Goal: Task Accomplishment & Management: Manage account settings

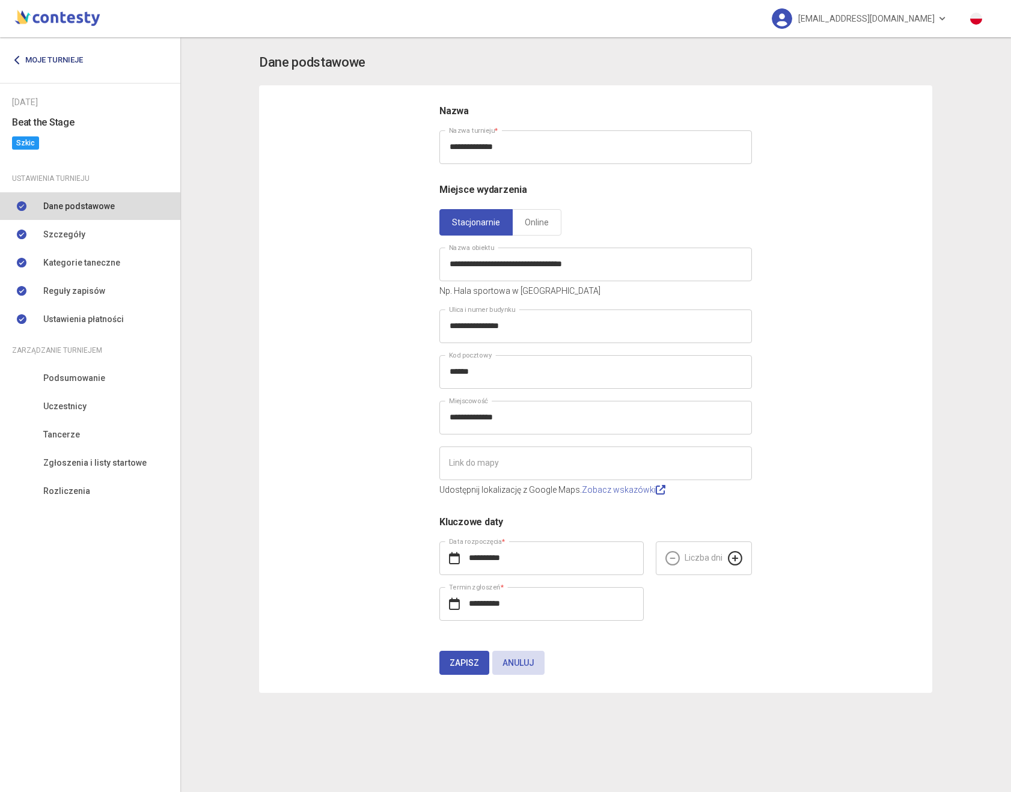
drag, startPoint x: 0, startPoint y: 0, endPoint x: 47, endPoint y: 58, distance: 75.2
click at [47, 58] on link "Moje turnieje" at bounding box center [52, 60] width 80 height 22
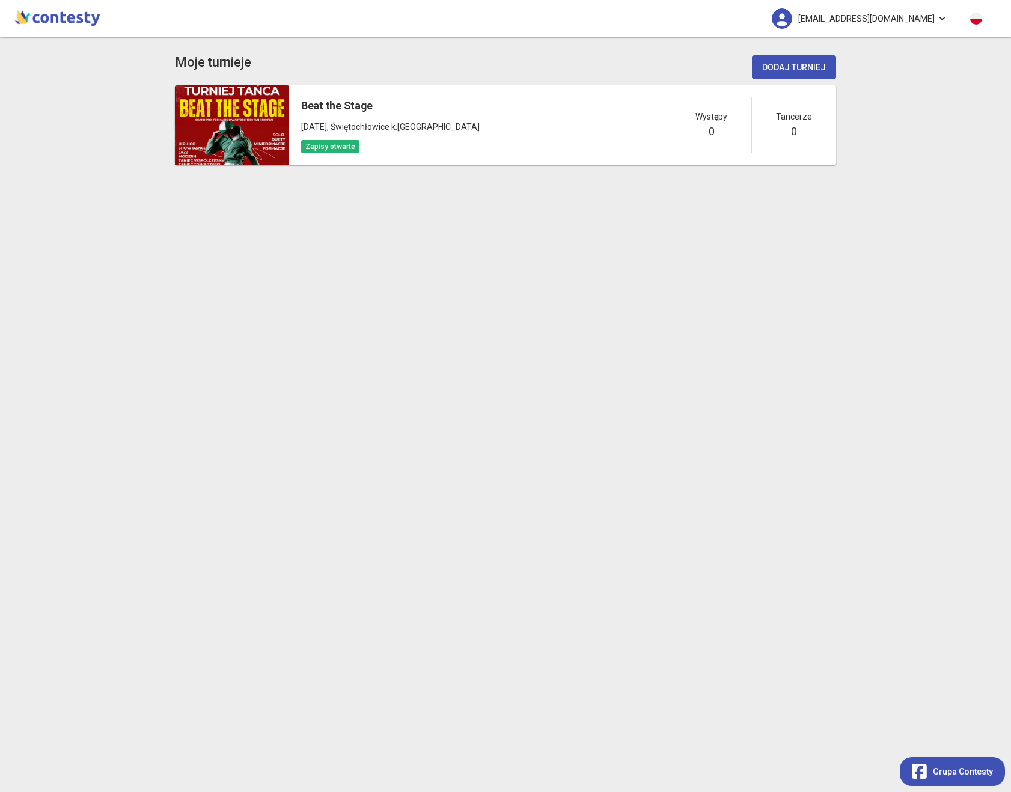
click at [844, 20] on span "[EMAIL_ADDRESS][DOMAIN_NAME]" at bounding box center [866, 18] width 136 height 25
click at [841, 20] on span "[EMAIL_ADDRESS][DOMAIN_NAME]" at bounding box center [866, 18] width 136 height 25
click at [842, 20] on span "[EMAIL_ADDRESS][DOMAIN_NAME]" at bounding box center [866, 18] width 136 height 25
copy div "[EMAIL_ADDRESS][DOMAIN_NAME]"
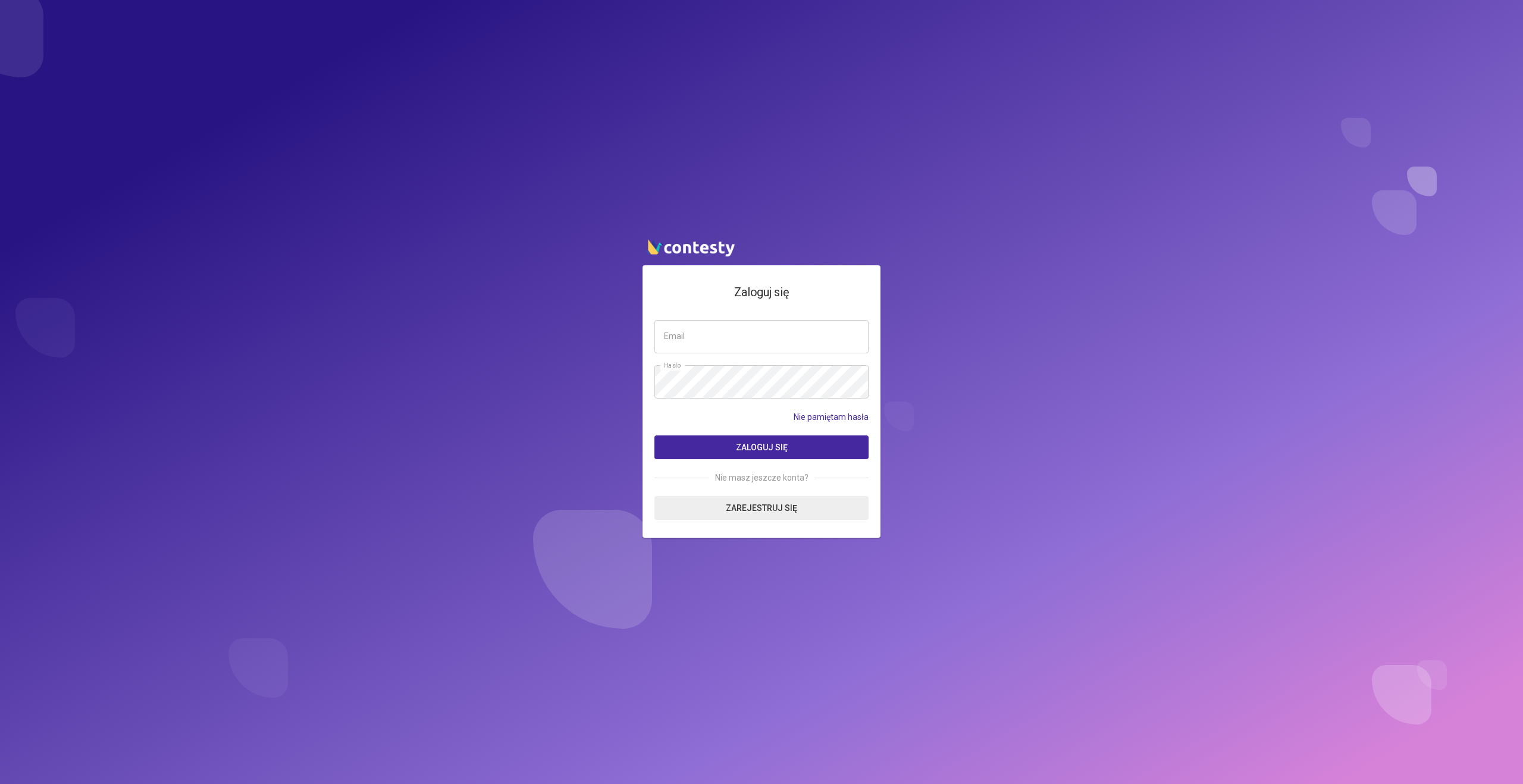
type input "**********"
click at [720, 444] on button "Zaloguj się" at bounding box center [762, 447] width 214 height 24
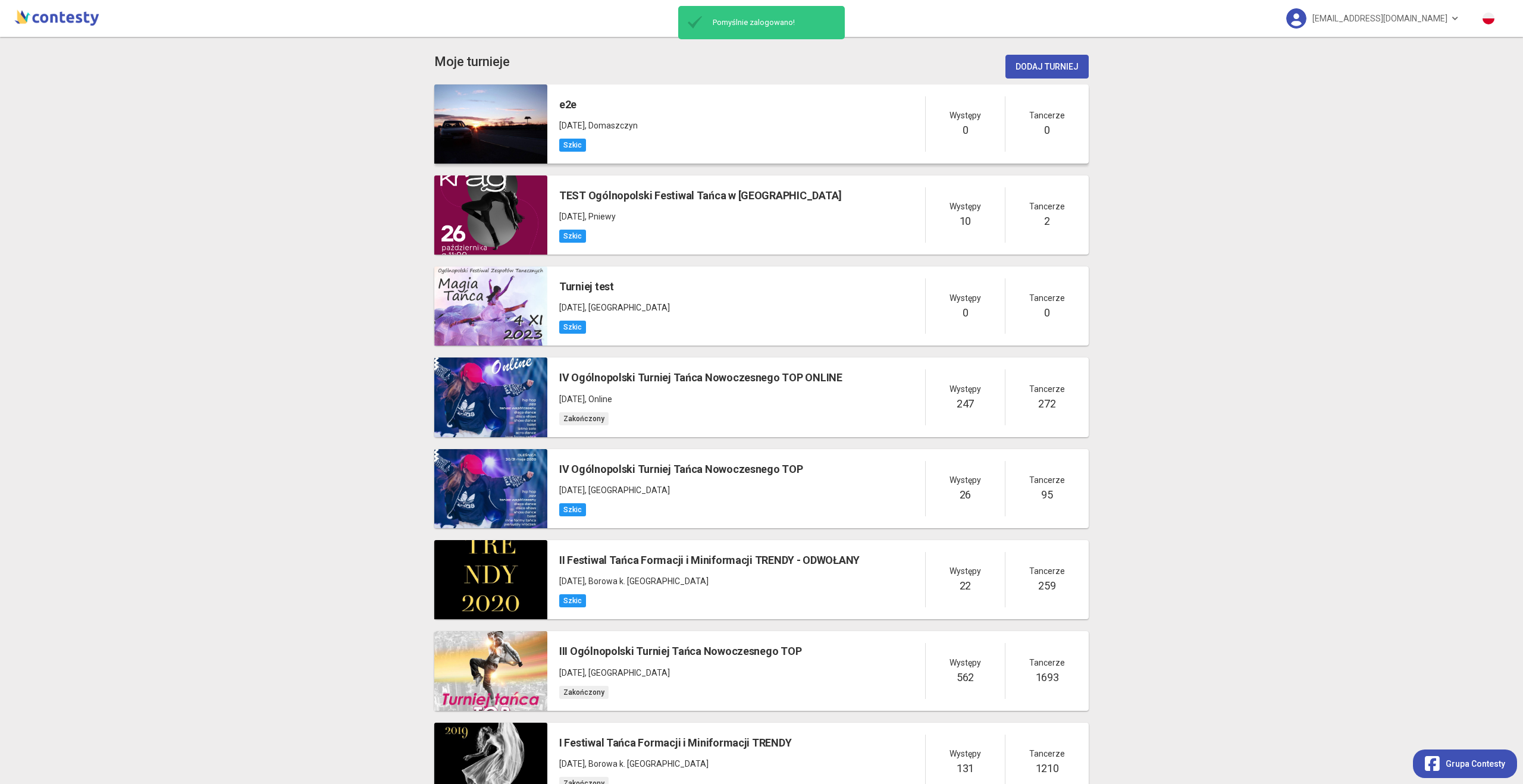
click at [638, 121] on span ", Domaszczyn" at bounding box center [611, 126] width 52 height 10
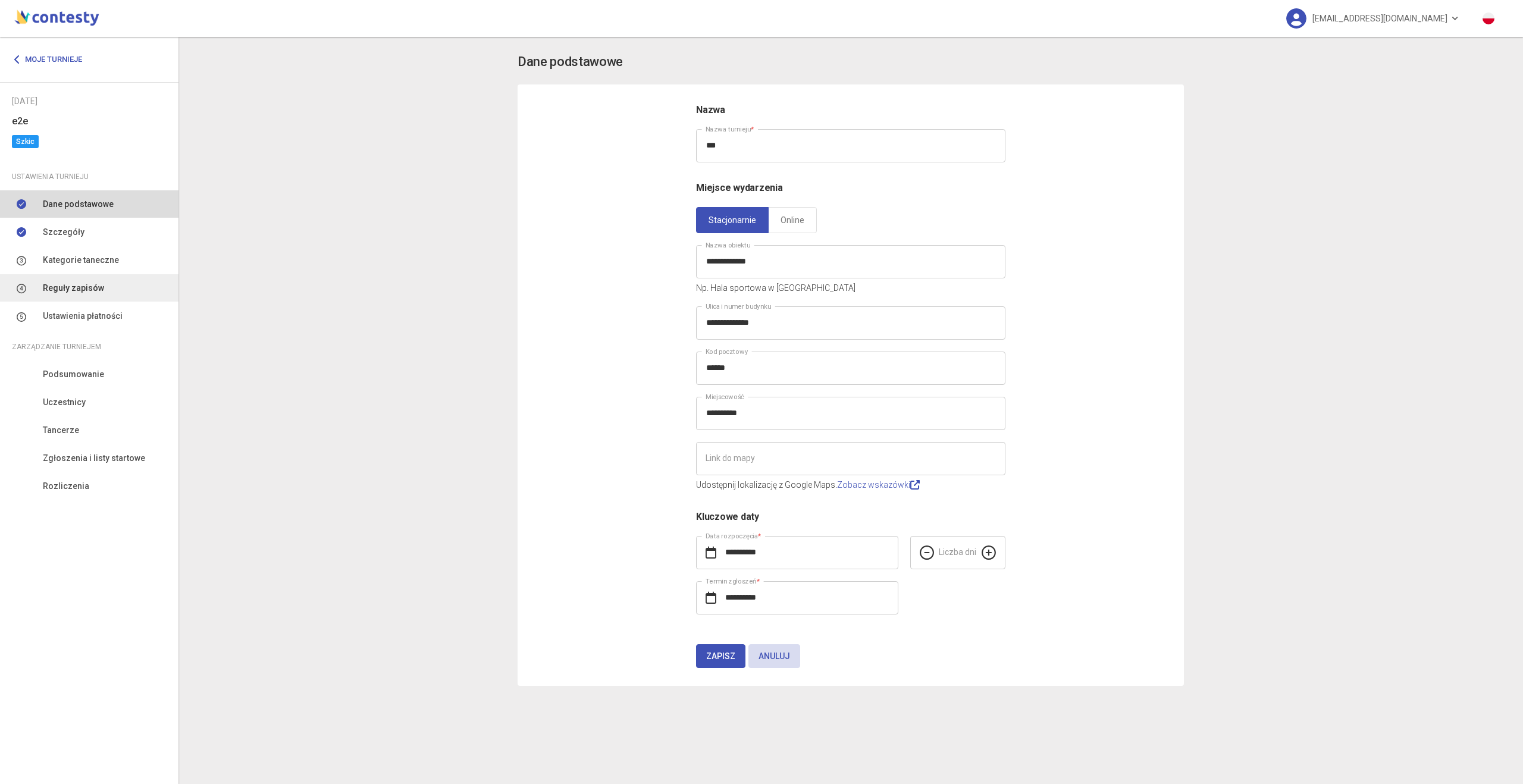
click at [78, 288] on span "Reguły zapisów" at bounding box center [73, 287] width 61 height 13
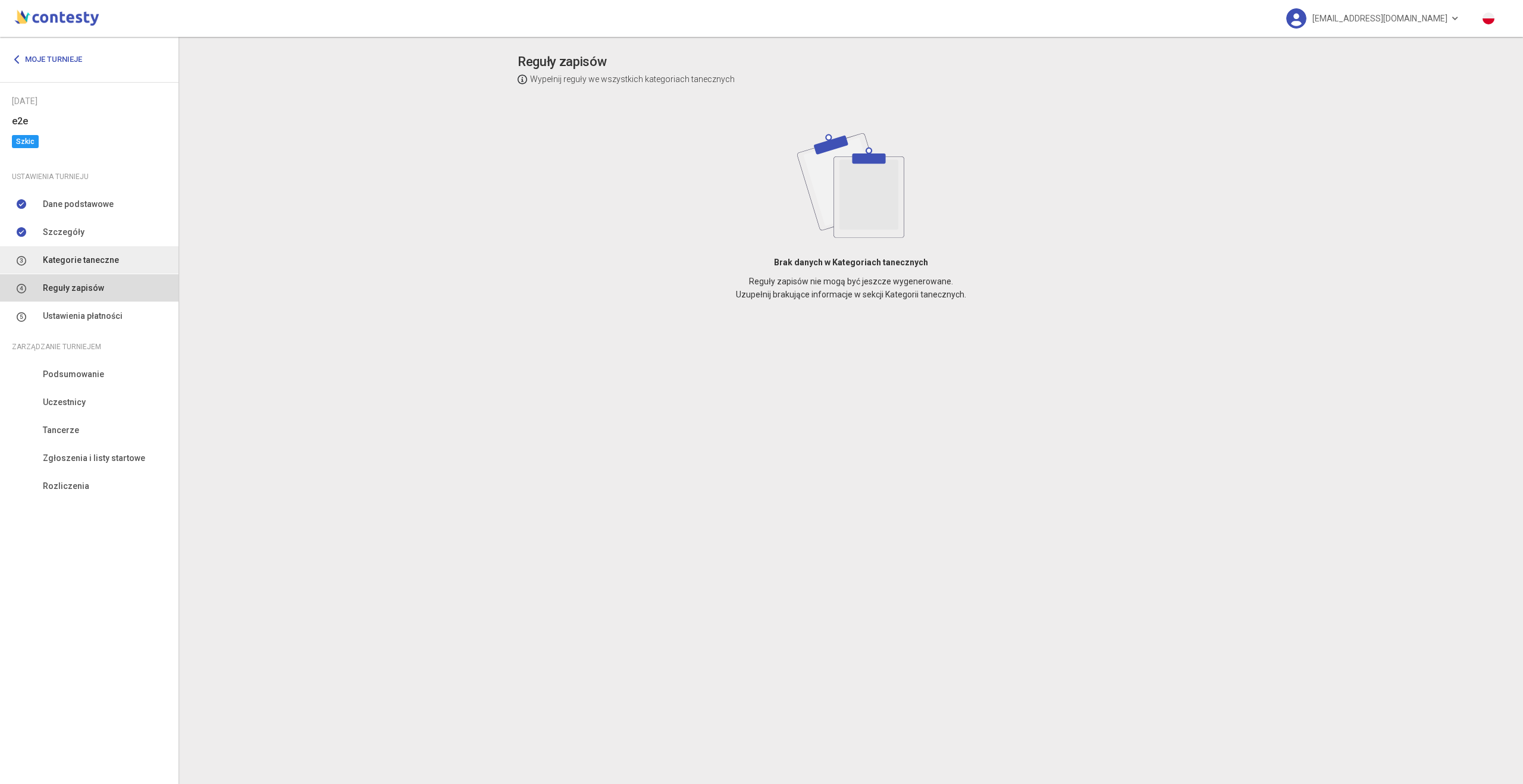
click at [100, 261] on span "Kategorie taneczne" at bounding box center [80, 259] width 76 height 13
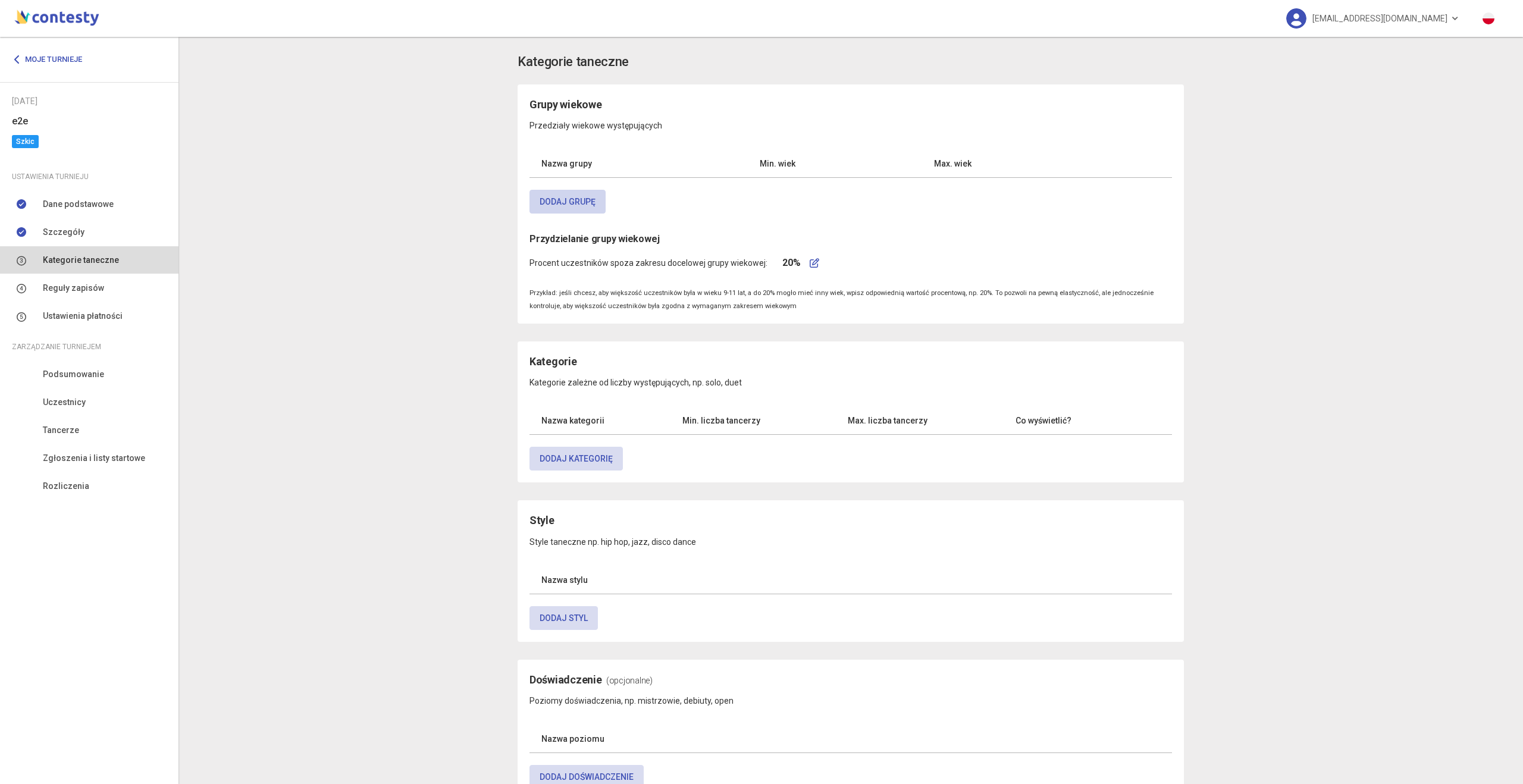
click at [545, 198] on button "Dodaj grupę" at bounding box center [567, 202] width 76 height 24
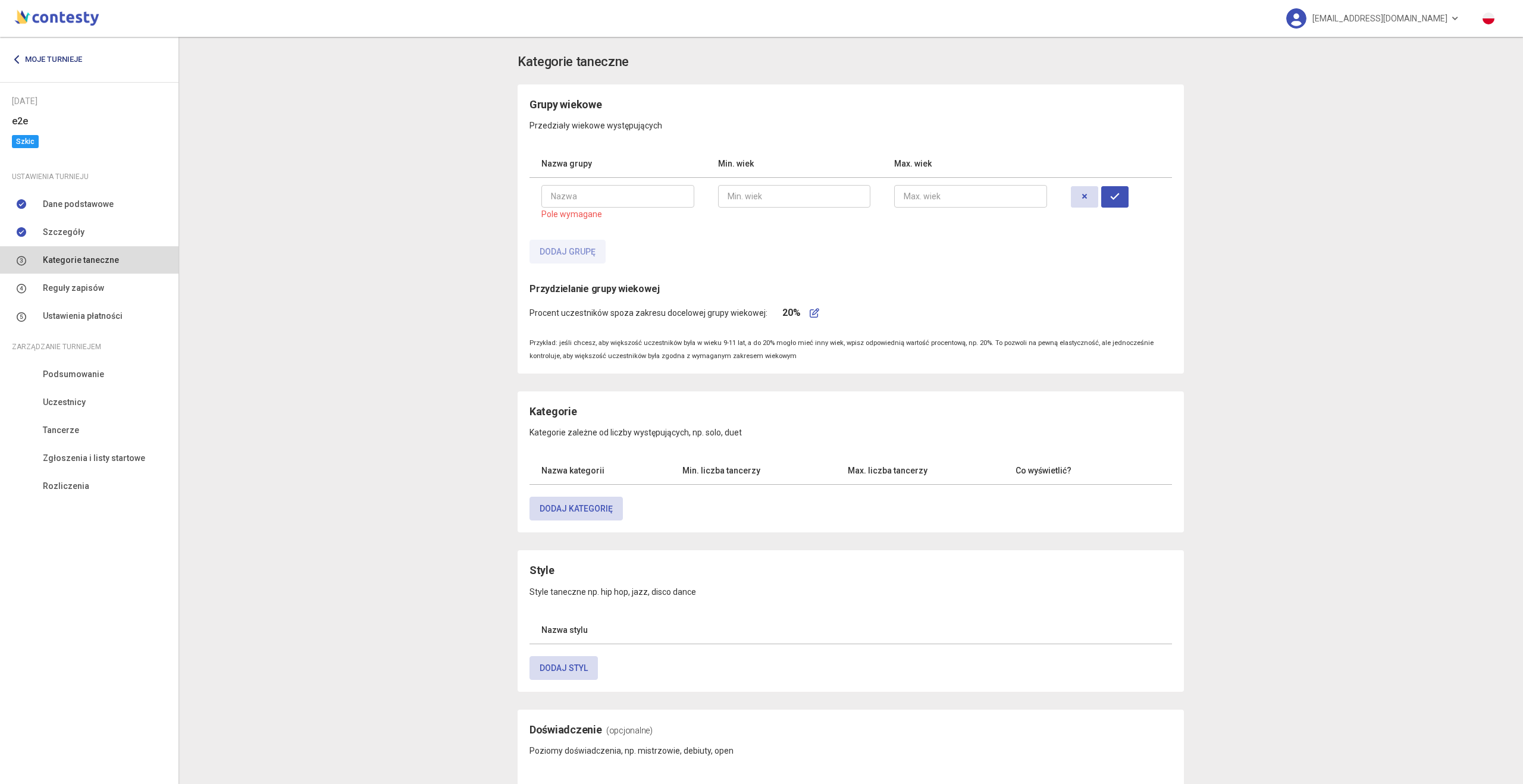
click at [63, 49] on link "Moje turnieje" at bounding box center [51, 59] width 79 height 22
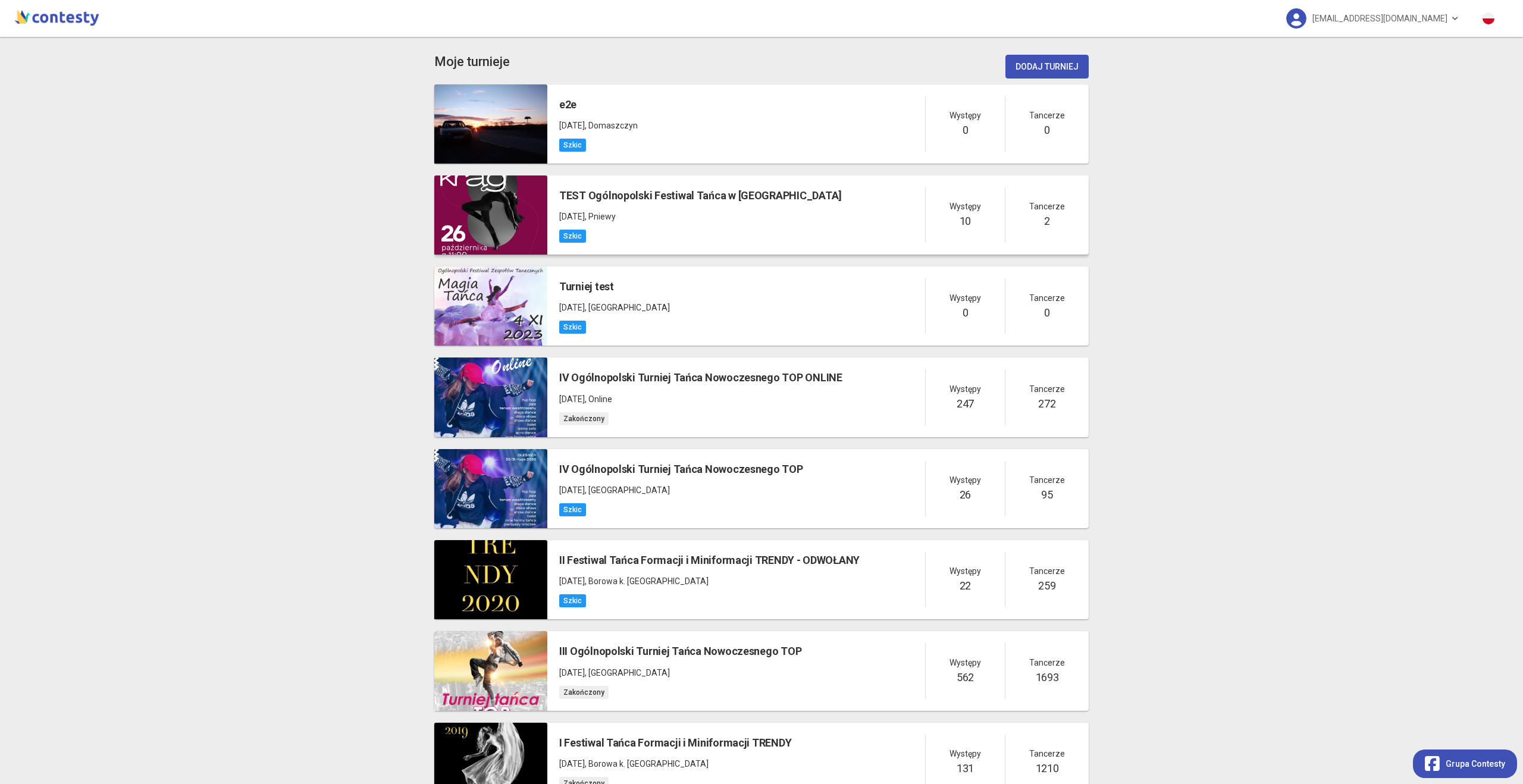
click at [674, 229] on div "Szkic" at bounding box center [700, 236] width 282 height 14
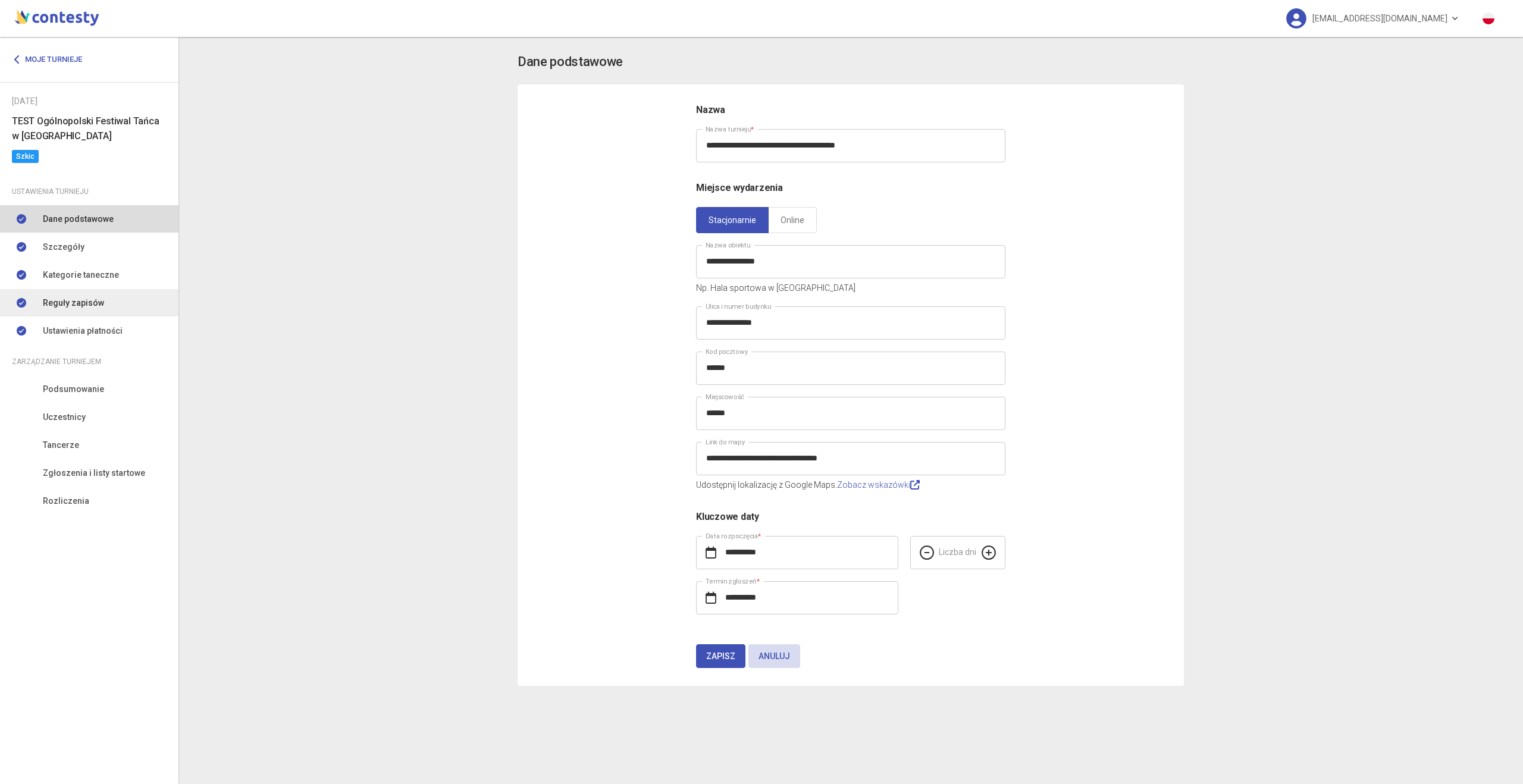
click at [110, 301] on link "Reguły zapisów" at bounding box center [89, 303] width 178 height 28
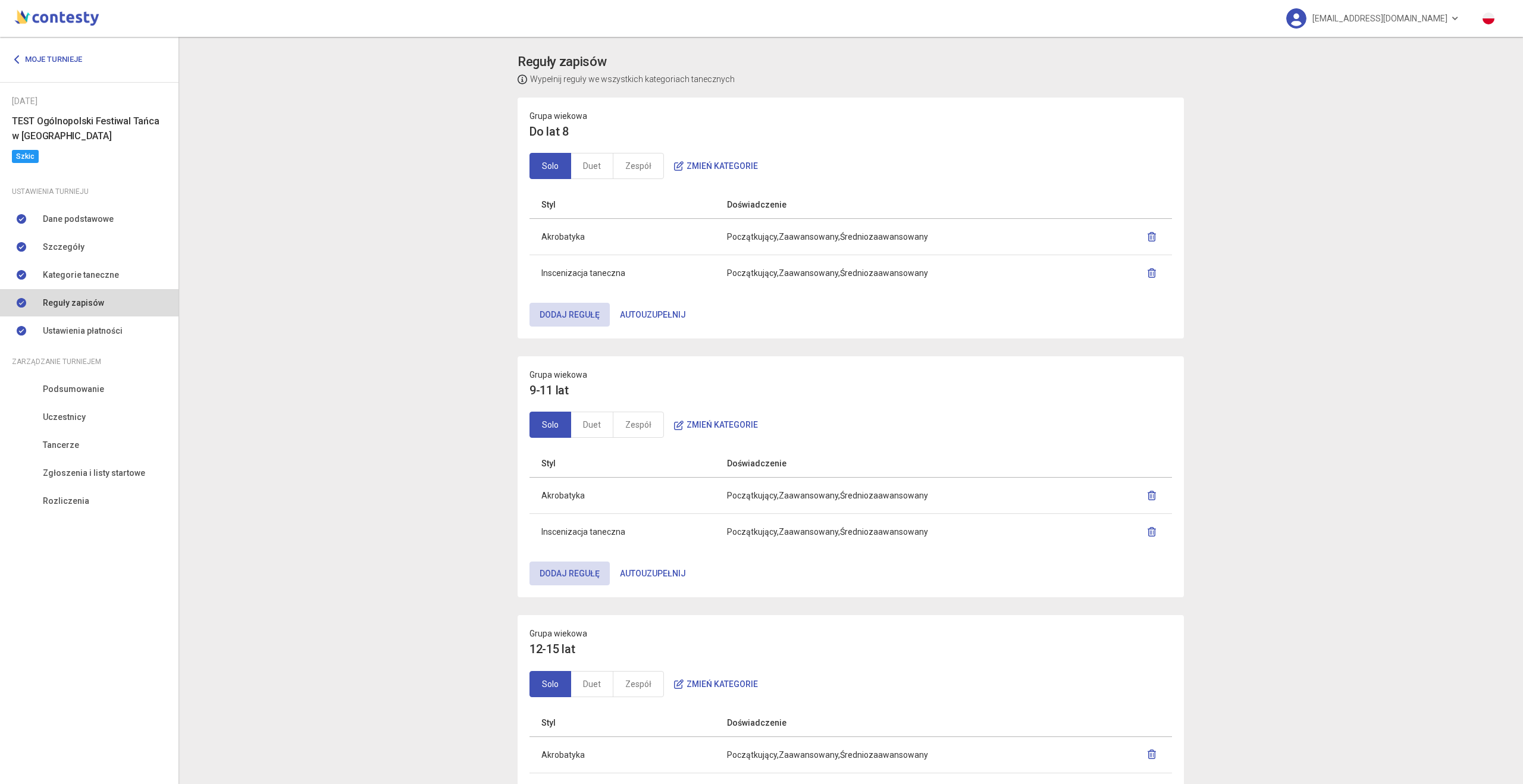
scroll to position [621, 0]
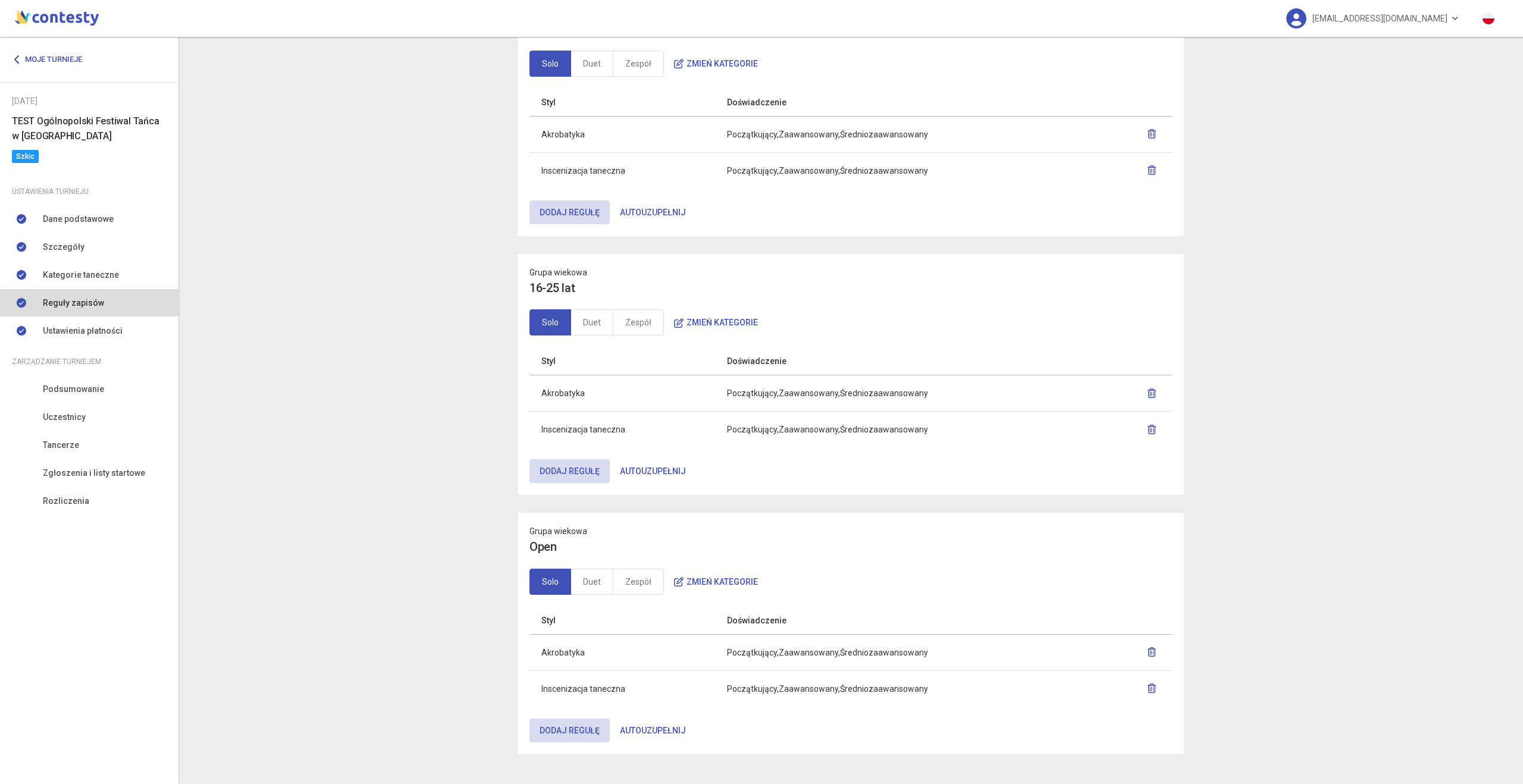
click at [639, 473] on button "Autouzupełnij" at bounding box center [653, 471] width 86 height 24
click at [611, 325] on link "Duet" at bounding box center [591, 323] width 43 height 26
click at [623, 323] on link "Zespół" at bounding box center [639, 323] width 51 height 26
click at [569, 326] on link "Solo" at bounding box center [551, 323] width 42 height 26
click at [583, 325] on link "Duet" at bounding box center [591, 323] width 43 height 26
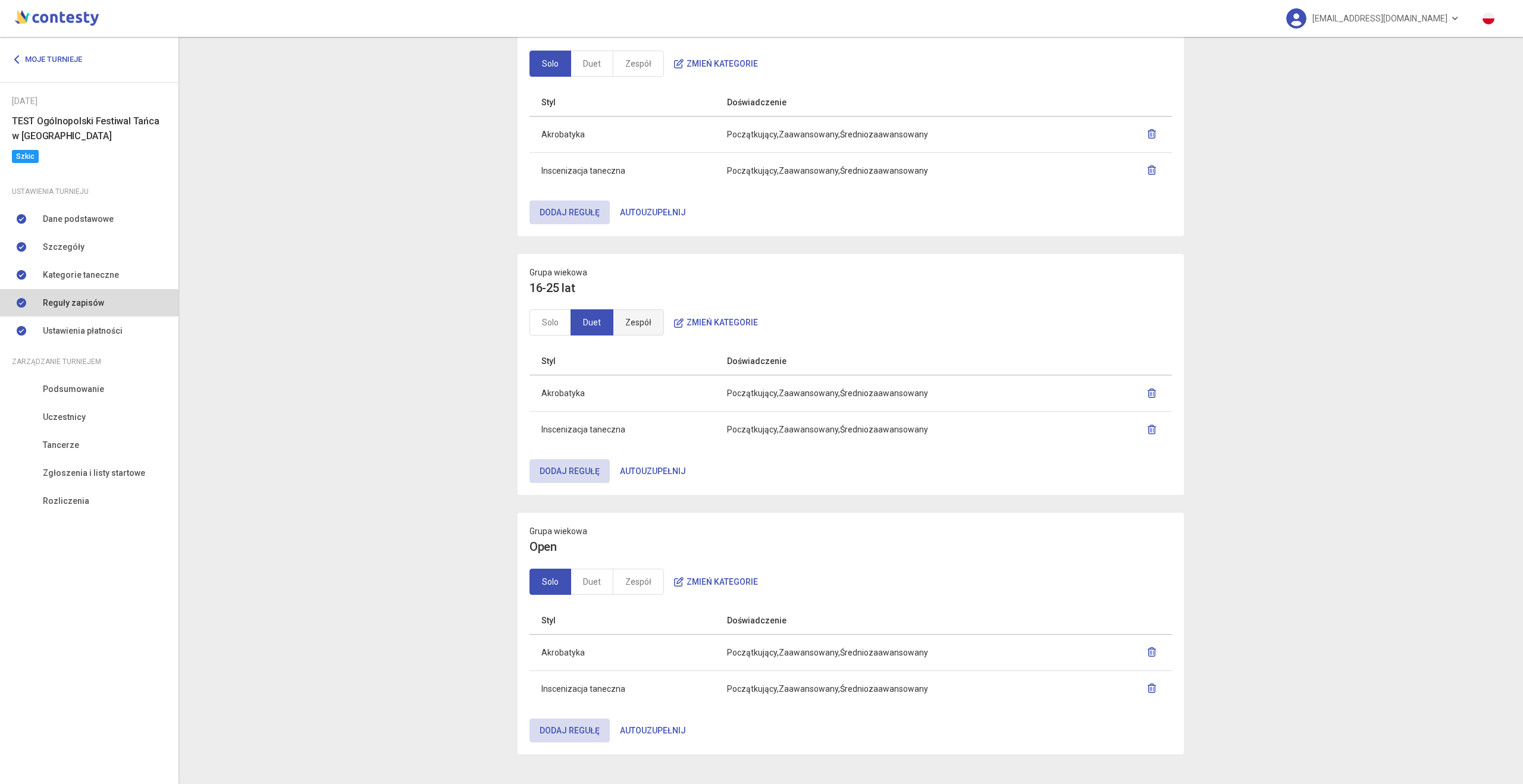
click at [641, 325] on link "Zespół" at bounding box center [639, 323] width 51 height 26
click at [599, 328] on link "Duet" at bounding box center [591, 323] width 43 height 26
click at [557, 328] on link "Solo" at bounding box center [551, 323] width 42 height 26
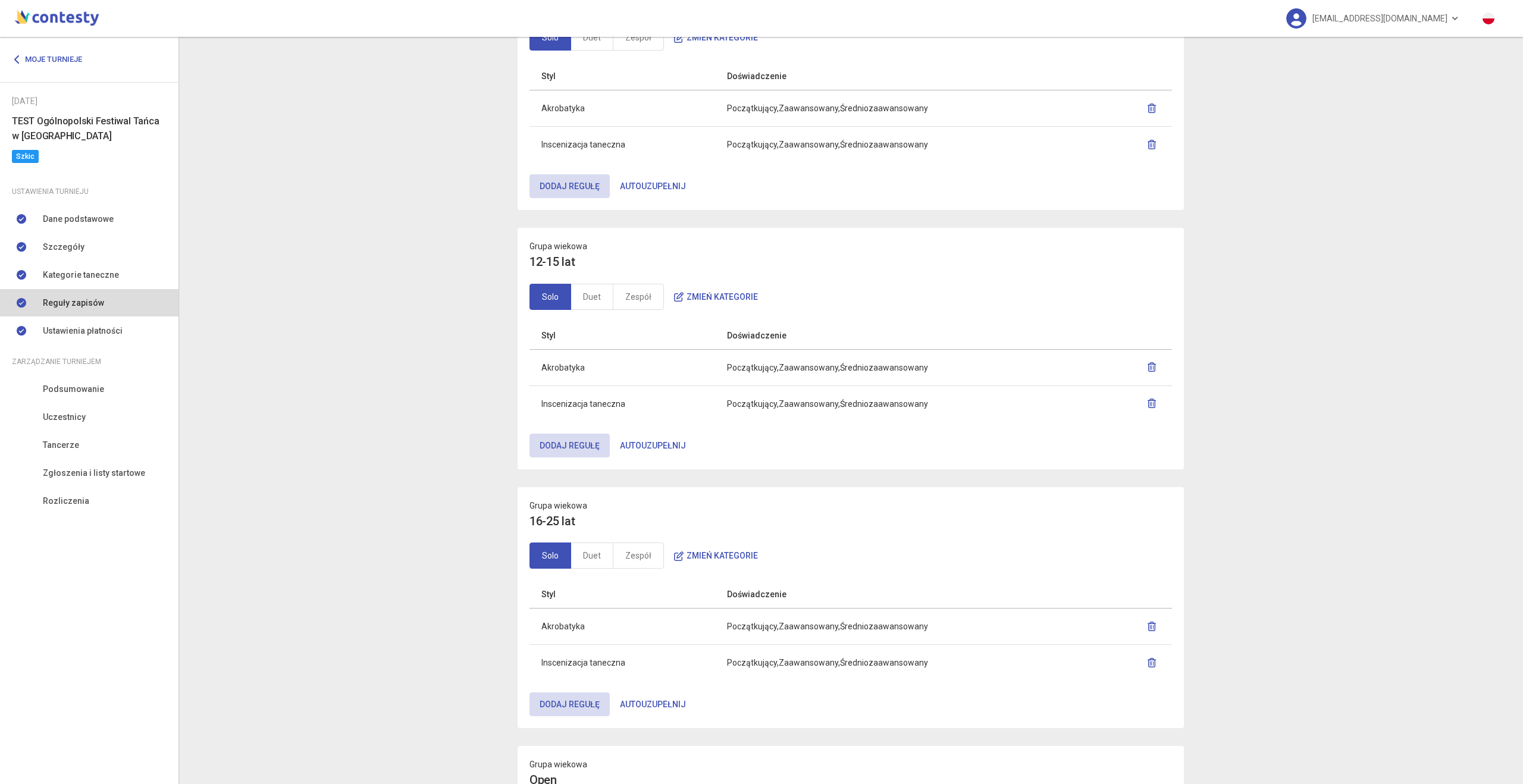
scroll to position [384, 0]
click at [1150, 633] on icon "button" at bounding box center [1153, 631] width 10 height 10
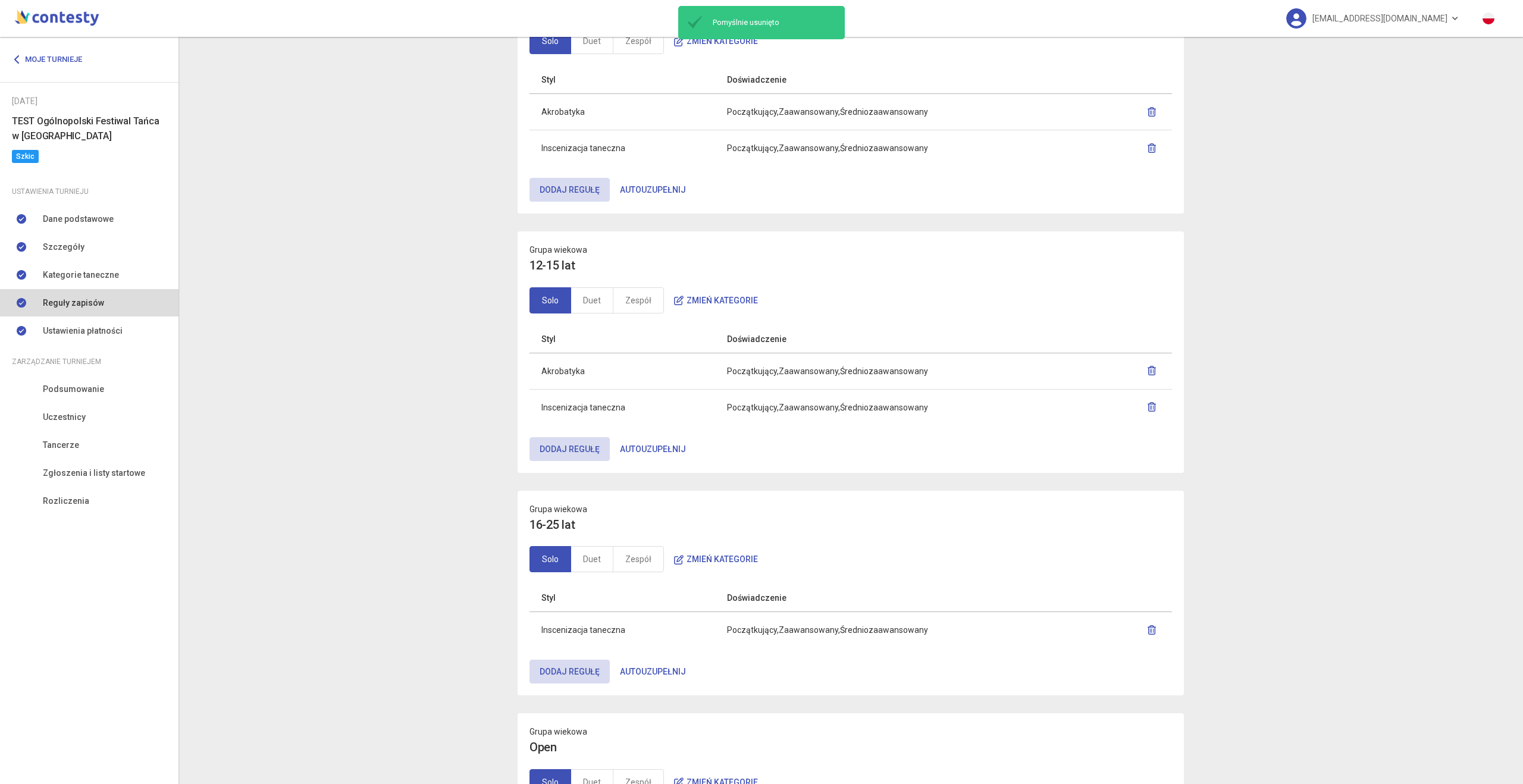
click at [650, 678] on button "Autouzupełnij" at bounding box center [653, 671] width 86 height 24
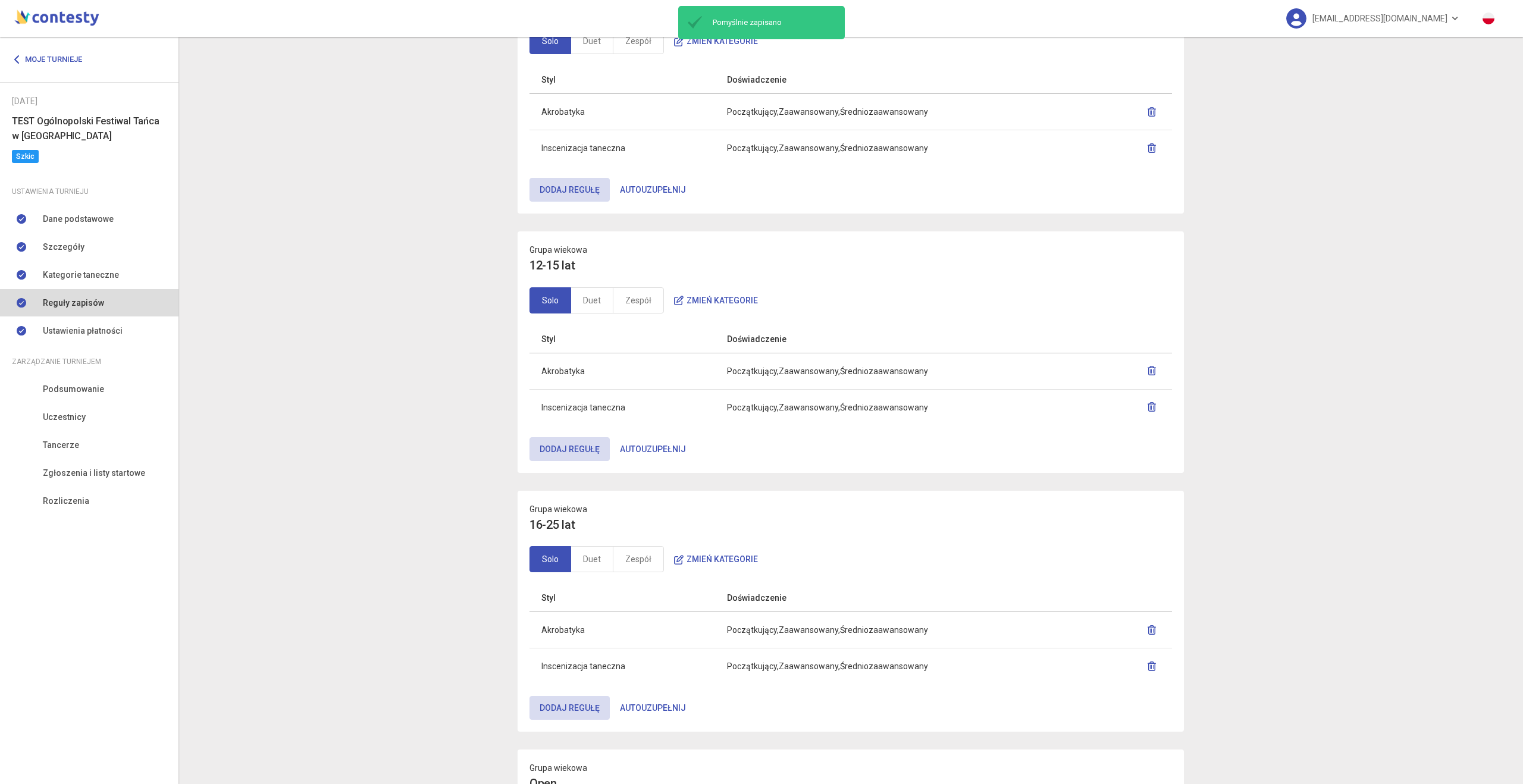
scroll to position [0, 0]
